Goal: Task Accomplishment & Management: Complete application form

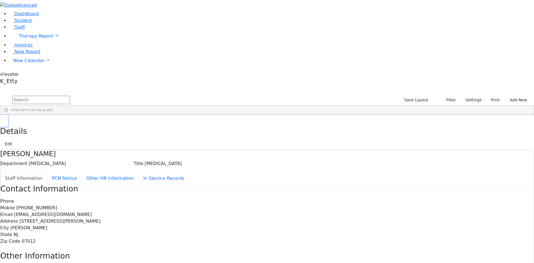
click at [8, 115] on button "button" at bounding box center [4, 121] width 8 height 12
click at [27, 54] on span "New Report" at bounding box center [27, 51] width 26 height 5
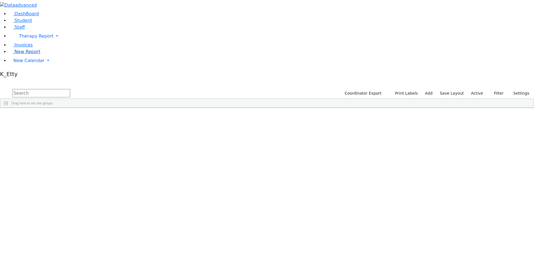
click at [21, 54] on span "New Report" at bounding box center [27, 51] width 26 height 5
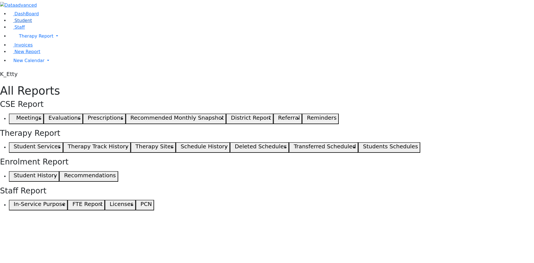
click at [22, 23] on span "Student" at bounding box center [23, 20] width 18 height 5
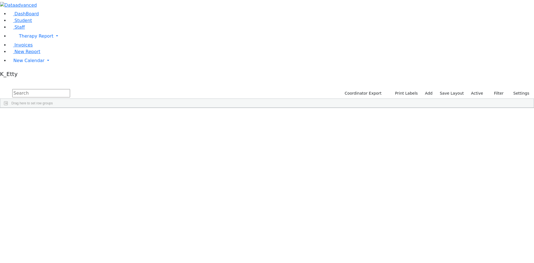
click at [71, 156] on div "[PERSON_NAME]" at bounding box center [53, 160] width 35 height 8
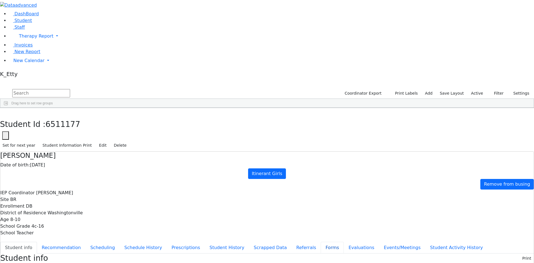
click at [321, 242] on button "Forms" at bounding box center [332, 248] width 23 height 12
type input "Mrs. Rachel Appel"
